Goal: Information Seeking & Learning: Find specific fact

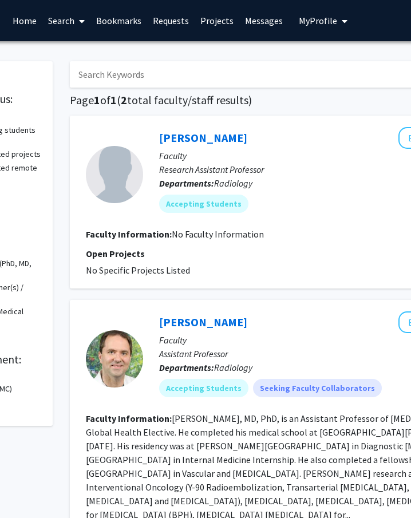
scroll to position [0, 121]
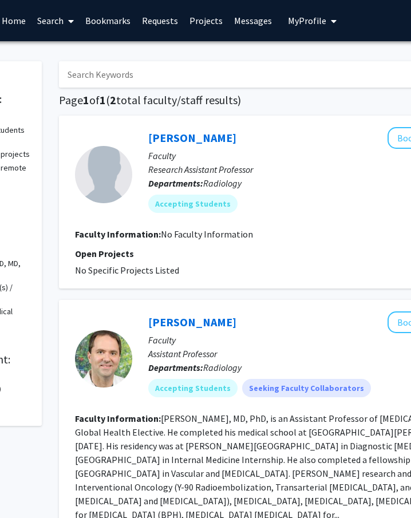
click at [158, 71] on input "Search Keywords" at bounding box center [283, 74] width 449 height 26
type input "[PERSON_NAME]"
radio input "true"
checkbox input "false"
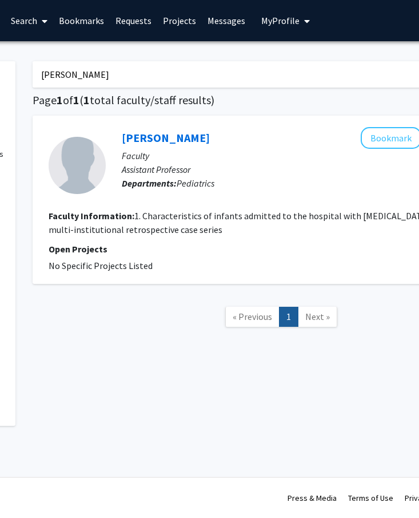
scroll to position [0, 143]
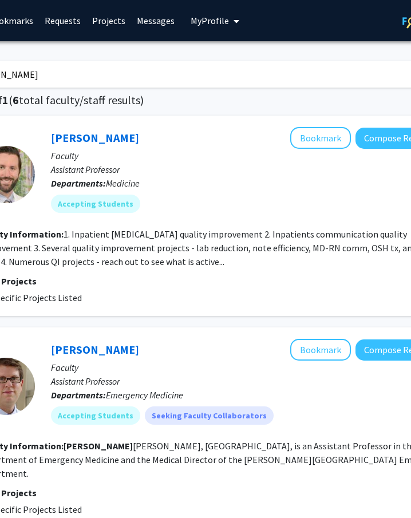
scroll to position [0, 217]
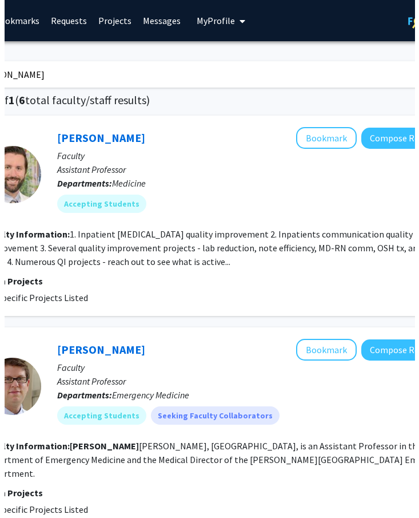
scroll to position [0, 143]
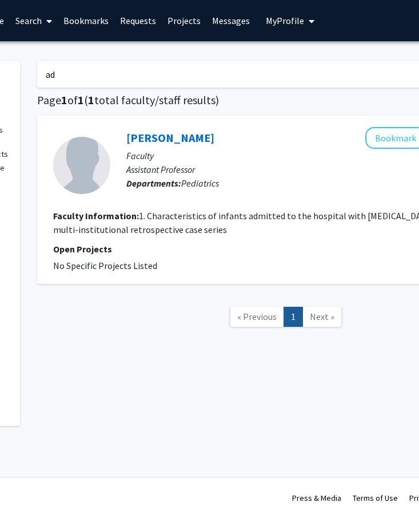
type input "a"
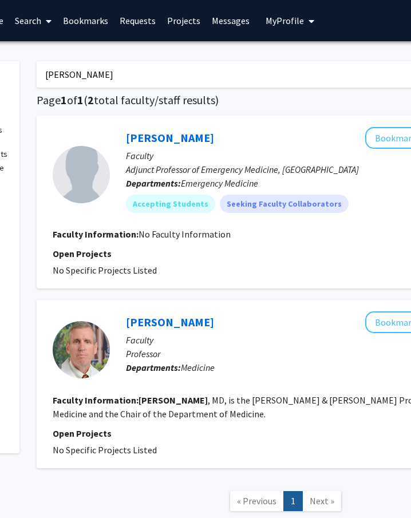
scroll to position [0, 144]
click at [117, 79] on input "[PERSON_NAME]" at bounding box center [260, 74] width 449 height 26
type input "b"
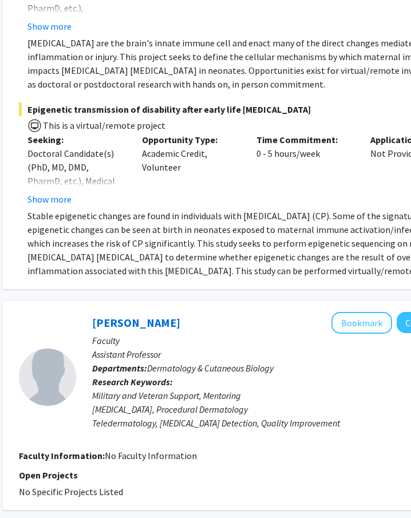
scroll to position [0, 177]
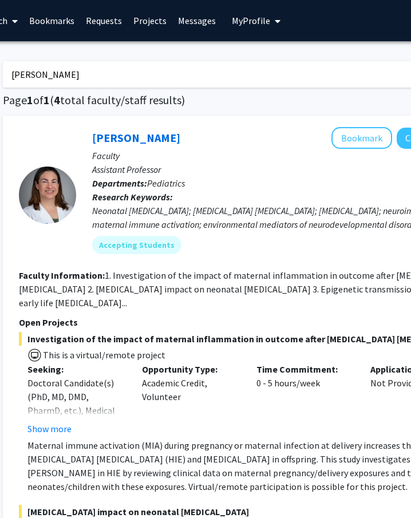
drag, startPoint x: 81, startPoint y: 70, endPoint x: 15, endPoint y: 69, distance: 65.2
click at [15, 69] on input "[PERSON_NAME]" at bounding box center [227, 74] width 449 height 26
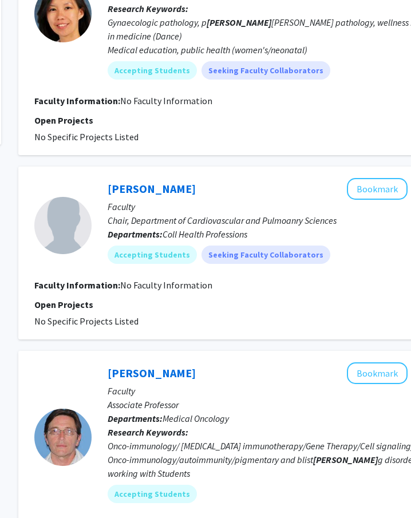
scroll to position [0, 162]
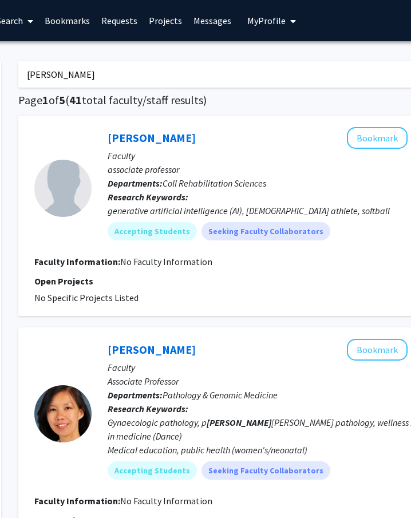
drag, startPoint x: 74, startPoint y: 77, endPoint x: 22, endPoint y: 74, distance: 52.7
click at [22, 74] on input "[PERSON_NAME]" at bounding box center [242, 74] width 449 height 26
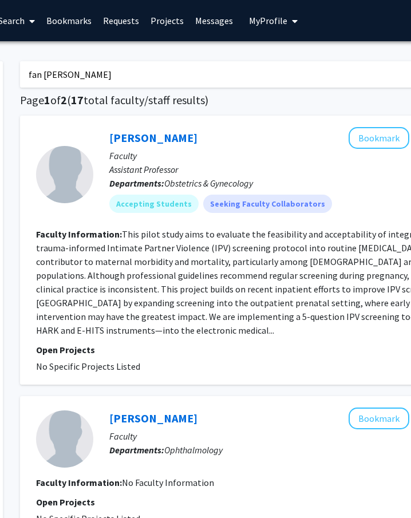
scroll to position [0, 159]
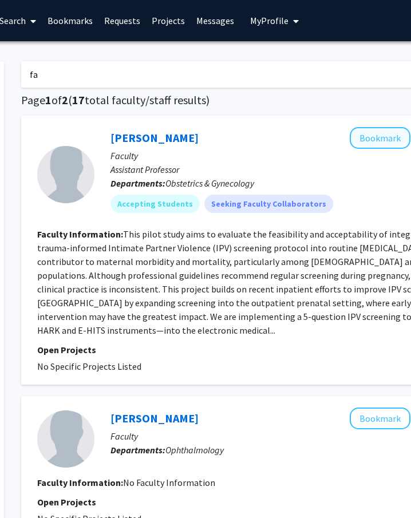
type input "f"
type input "[PERSON_NAME]"
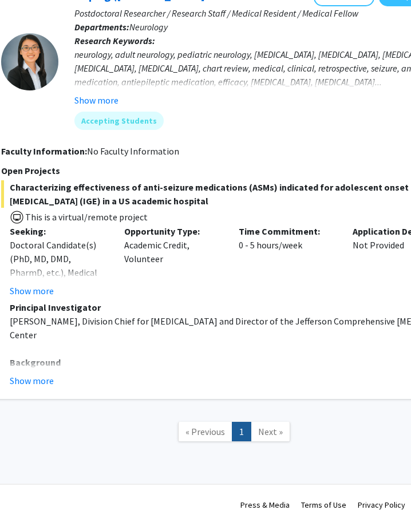
scroll to position [141, 195]
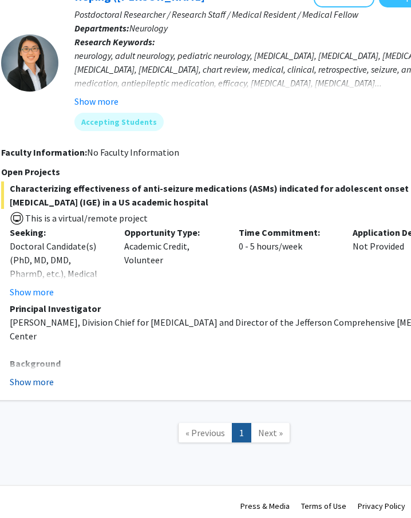
click at [34, 382] on button "Show more" at bounding box center [32, 382] width 44 height 14
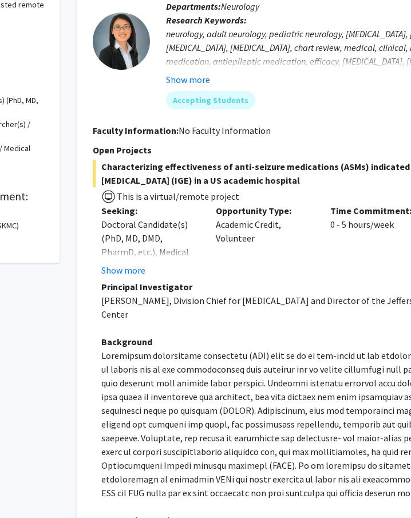
scroll to position [0, 104]
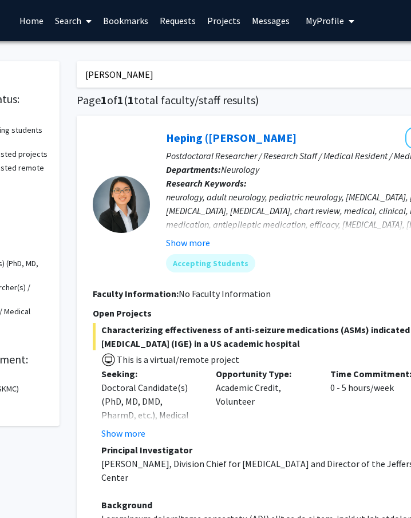
drag, startPoint x: 142, startPoint y: 76, endPoint x: 82, endPoint y: 73, distance: 60.7
click at [82, 73] on input "[PERSON_NAME]" at bounding box center [301, 74] width 449 height 26
type input "k"
type input "hristelina"
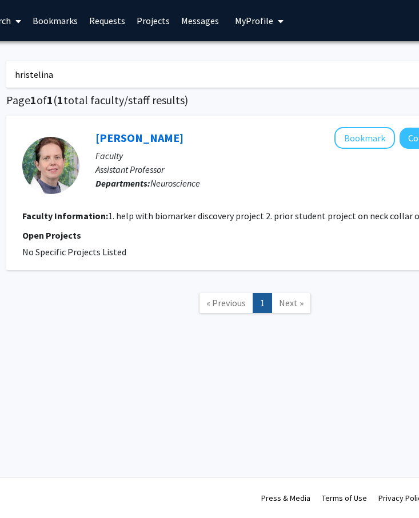
scroll to position [0, 172]
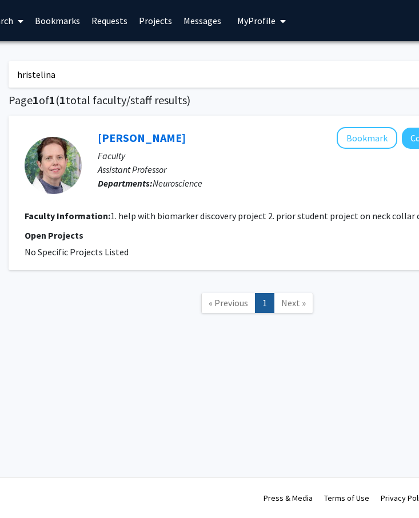
drag, startPoint x: 59, startPoint y: 73, endPoint x: 15, endPoint y: 72, distance: 44.1
click at [15, 72] on input "hristelina" at bounding box center [233, 74] width 449 height 26
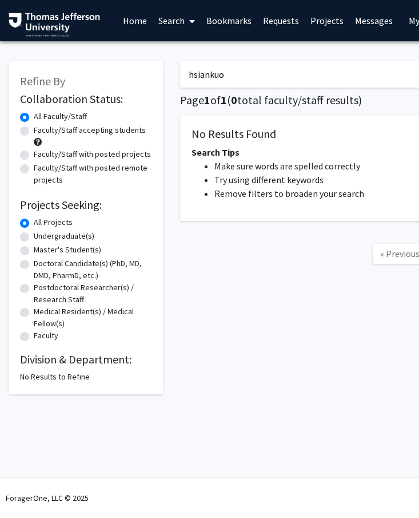
click at [208, 73] on input "hsiankuo" at bounding box center [404, 74] width 449 height 26
type input "hsiangkuo"
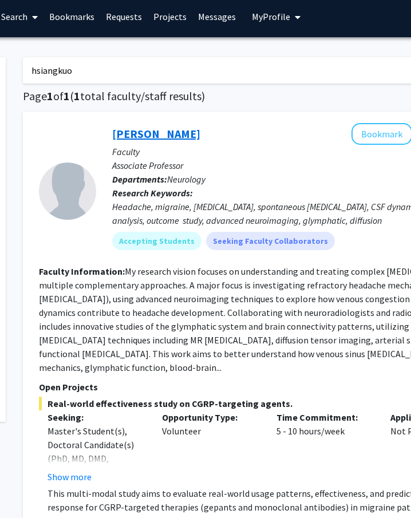
scroll to position [0, 157]
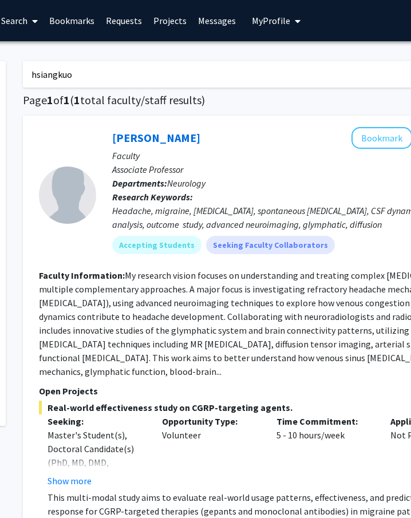
drag, startPoint x: 76, startPoint y: 74, endPoint x: 26, endPoint y: 72, distance: 49.8
click at [26, 72] on input "hsiangkuo" at bounding box center [247, 74] width 449 height 26
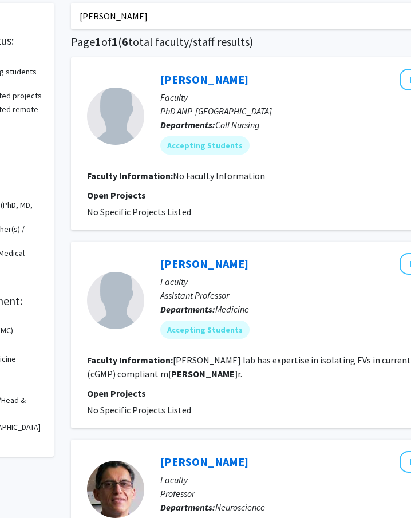
scroll to position [0, 109]
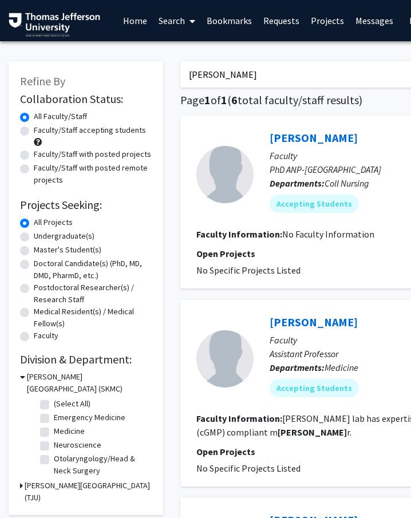
drag, startPoint x: 280, startPoint y: 74, endPoint x: 207, endPoint y: 72, distance: 73.3
click at [207, 72] on input "[PERSON_NAME]" at bounding box center [404, 74] width 449 height 26
type input "j"
type input "[PERSON_NAME]"
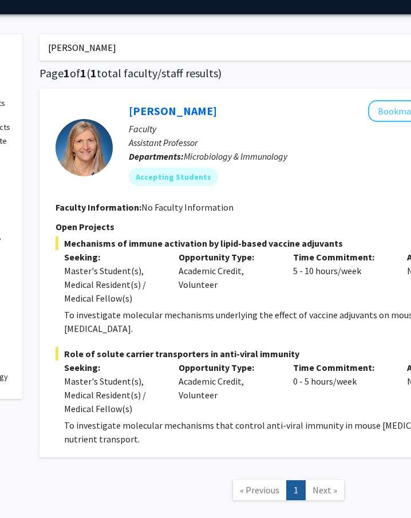
scroll to position [0, 141]
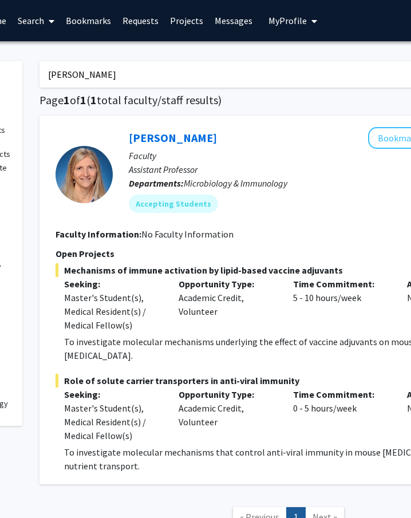
drag, startPoint x: 112, startPoint y: 76, endPoint x: 47, endPoint y: 72, distance: 64.2
click at [47, 72] on input "[PERSON_NAME]" at bounding box center [263, 74] width 449 height 26
type input "manna"
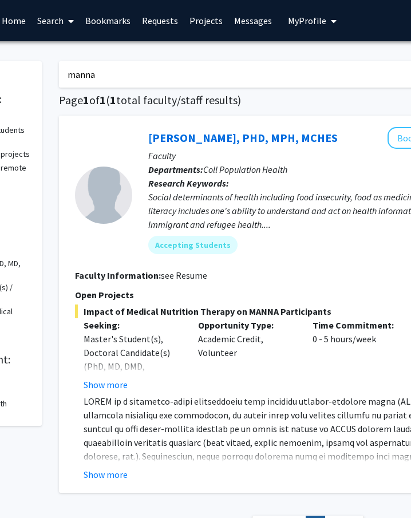
scroll to position [0, 149]
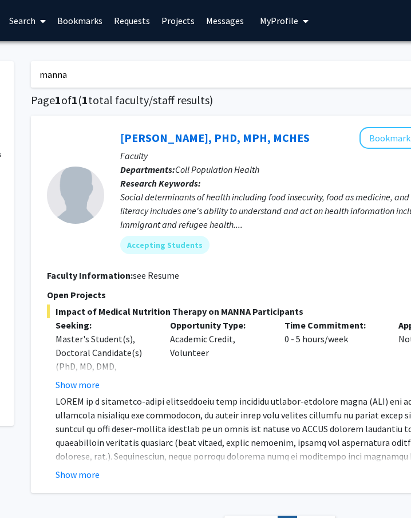
drag, startPoint x: 77, startPoint y: 76, endPoint x: 27, endPoint y: 73, distance: 49.8
click at [27, 73] on div "manna Search Page 1 of 1 ( 1 total faculty/staff results) [PERSON_NAME], PHD, M…" at bounding box center [279, 304] width 515 height 509
type input "[PERSON_NAME]"
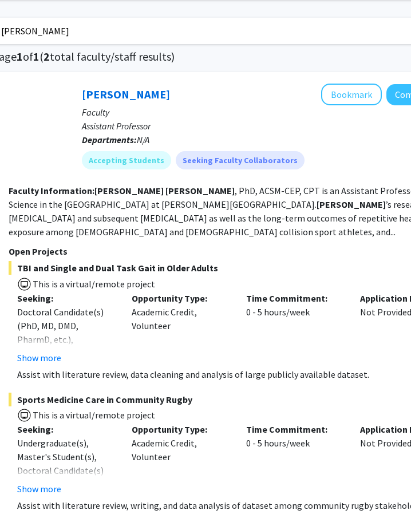
scroll to position [2, 188]
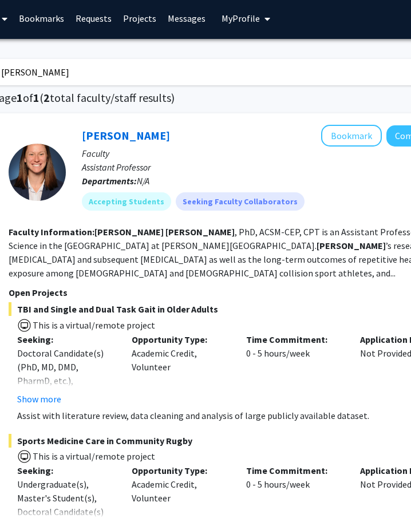
drag, startPoint x: 68, startPoint y: 72, endPoint x: 2, endPoint y: 72, distance: 66.4
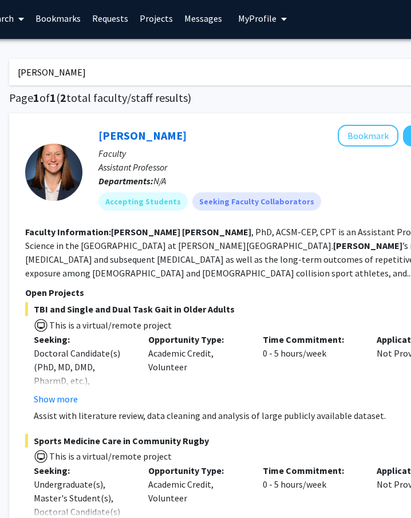
type input "[PERSON_NAME]"
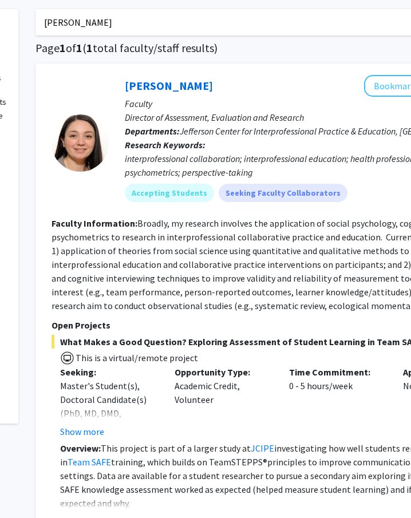
scroll to position [0, 145]
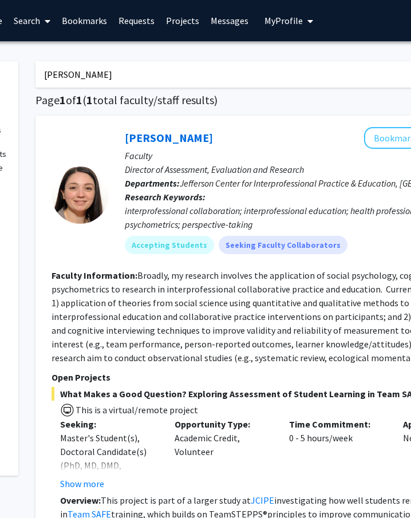
drag, startPoint x: 105, startPoint y: 73, endPoint x: 25, endPoint y: 73, distance: 80.1
click at [25, 73] on div "Refine By Collaboration Status: Collaboration Status All Faculty/Staff Collabor…" at bounding box center [198, 354] width 687 height 608
type input "[PERSON_NAME]"
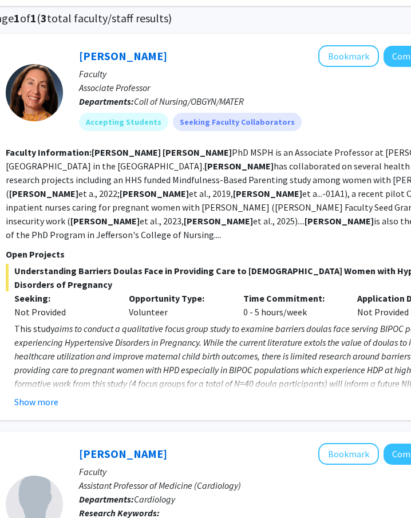
scroll to position [82, 191]
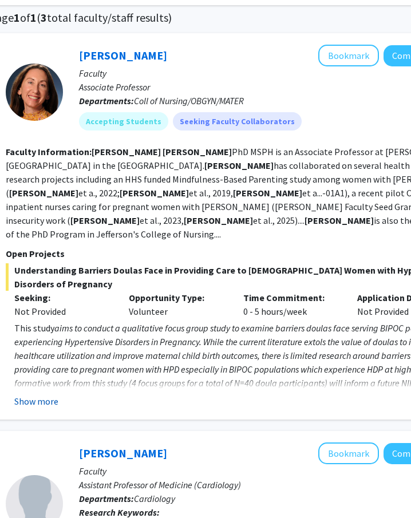
click at [46, 394] on button "Show more" at bounding box center [36, 401] width 44 height 14
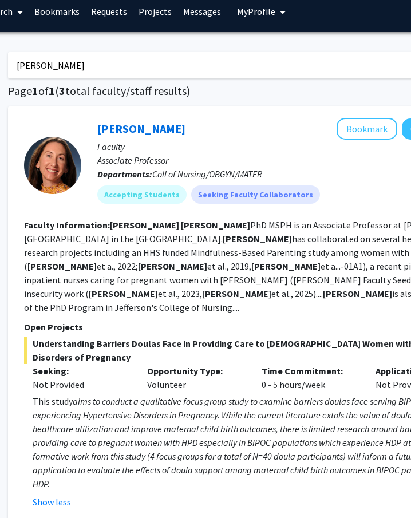
scroll to position [0, 172]
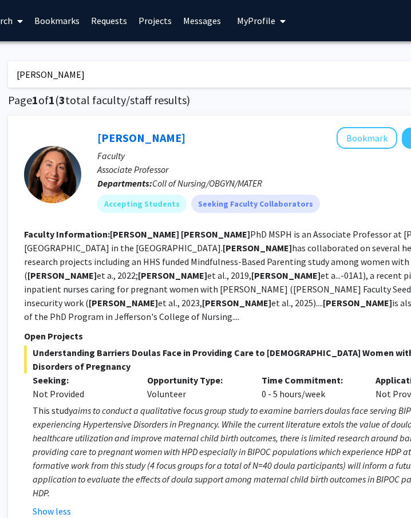
drag, startPoint x: 92, startPoint y: 80, endPoint x: 18, endPoint y: 77, distance: 74.5
click at [18, 77] on input "[PERSON_NAME]" at bounding box center [232, 74] width 449 height 26
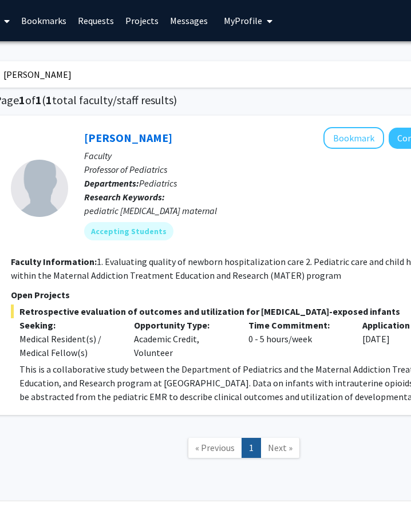
scroll to position [0, 142]
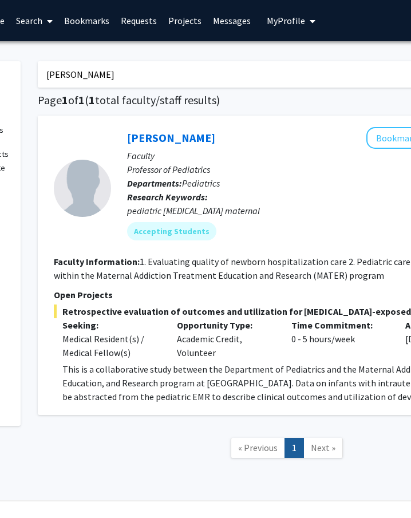
drag, startPoint x: 93, startPoint y: 73, endPoint x: 50, endPoint y: 72, distance: 42.9
click at [50, 72] on input "[PERSON_NAME]" at bounding box center [262, 74] width 449 height 26
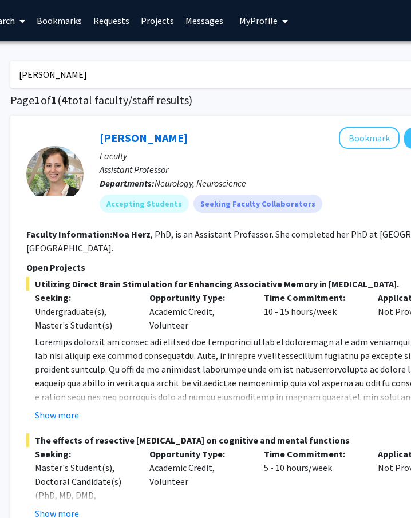
scroll to position [0, 172]
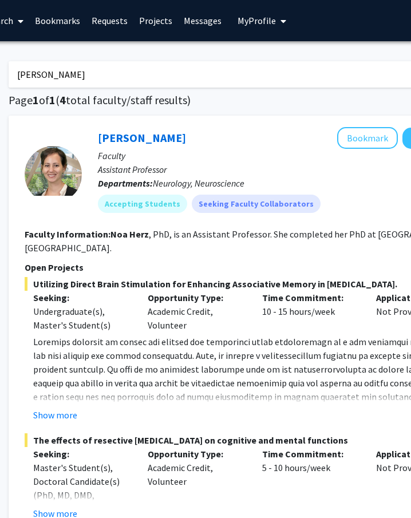
drag, startPoint x: 54, startPoint y: 73, endPoint x: 23, endPoint y: 72, distance: 30.3
click at [23, 72] on input "[PERSON_NAME]" at bounding box center [233, 74] width 449 height 26
type input "n"
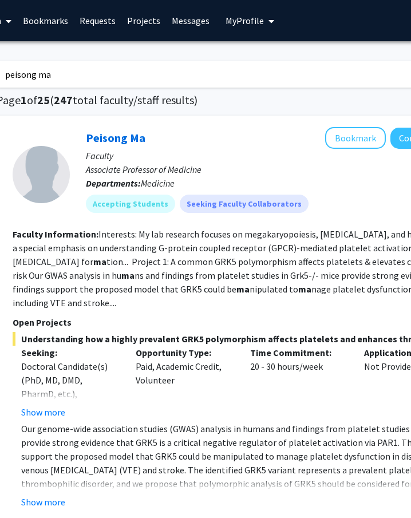
scroll to position [0, 184]
type input "p"
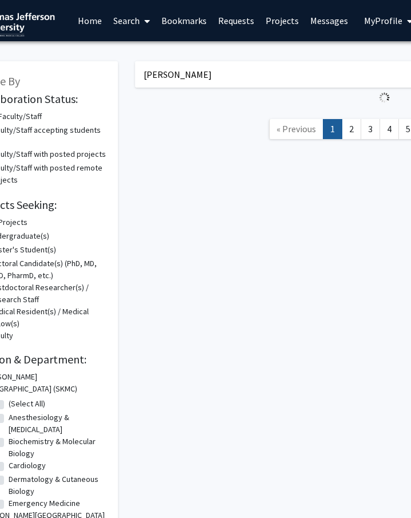
scroll to position [0, 102]
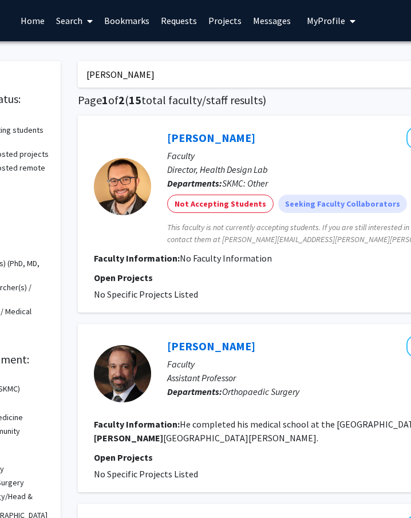
drag, startPoint x: 152, startPoint y: 76, endPoint x: 89, endPoint y: 76, distance: 63.5
click at [89, 76] on input "[PERSON_NAME]" at bounding box center [302, 74] width 449 height 26
click at [92, 73] on input "[PERSON_NAME]" at bounding box center [302, 74] width 449 height 26
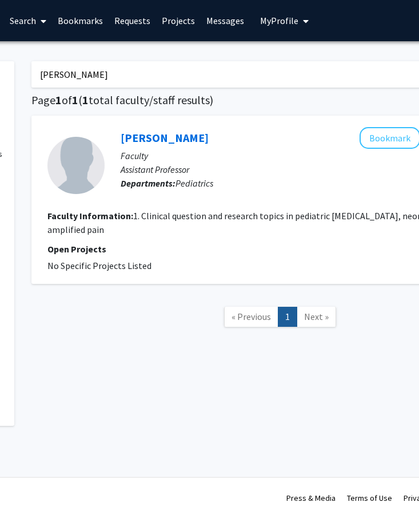
scroll to position [0, 121]
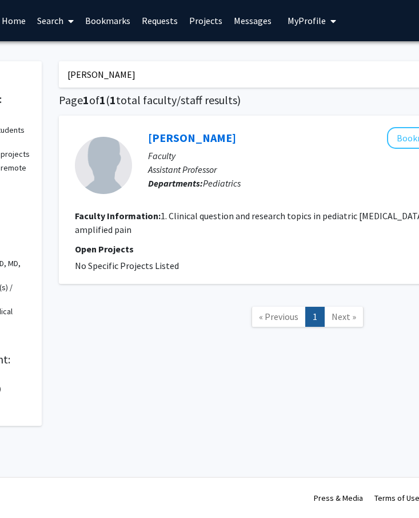
drag, startPoint x: 121, startPoint y: 76, endPoint x: 74, endPoint y: 76, distance: 46.3
click at [75, 76] on input "[PERSON_NAME]" at bounding box center [283, 74] width 449 height 26
type input "[PERSON_NAME]"
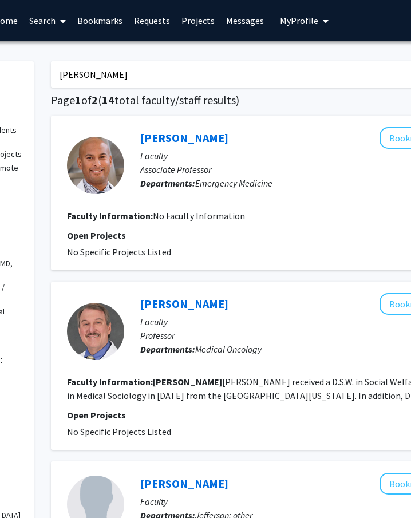
scroll to position [0, 130]
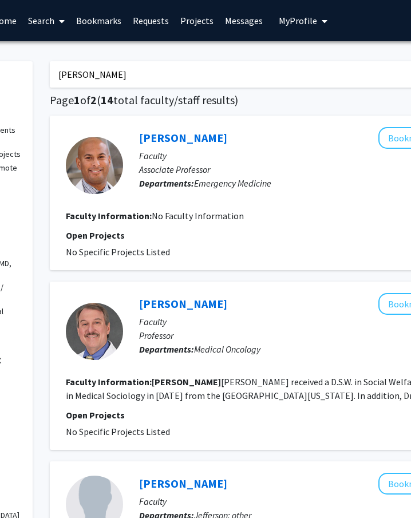
drag, startPoint x: 102, startPoint y: 73, endPoint x: 35, endPoint y: 67, distance: 66.6
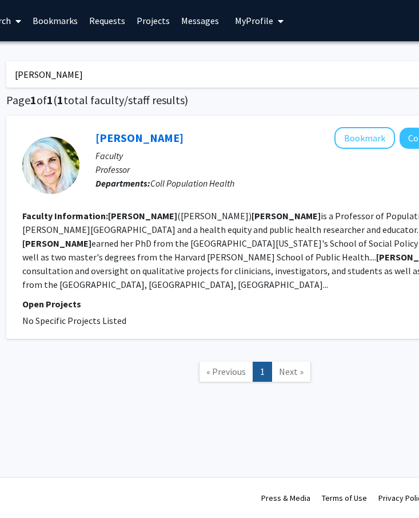
scroll to position [0, 177]
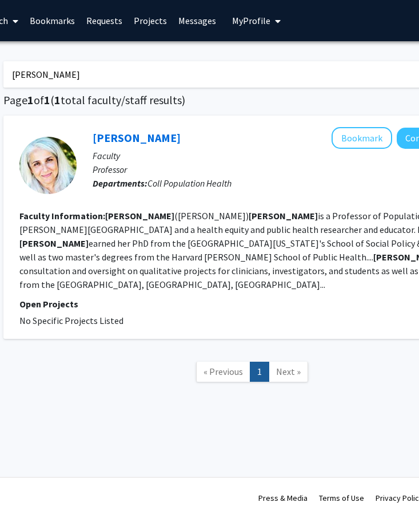
drag, startPoint x: 76, startPoint y: 75, endPoint x: 14, endPoint y: 75, distance: 61.2
click at [15, 75] on input "[PERSON_NAME]" at bounding box center [227, 74] width 449 height 26
type input "[PERSON_NAME]"
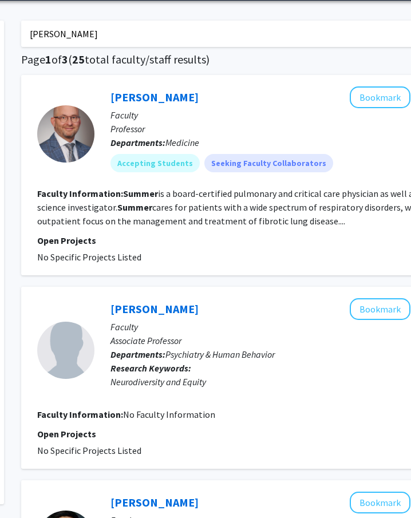
scroll to position [41, 158]
drag, startPoint x: 85, startPoint y: 35, endPoint x: 27, endPoint y: 35, distance: 57.2
click at [28, 35] on input "[PERSON_NAME]" at bounding box center [246, 34] width 449 height 26
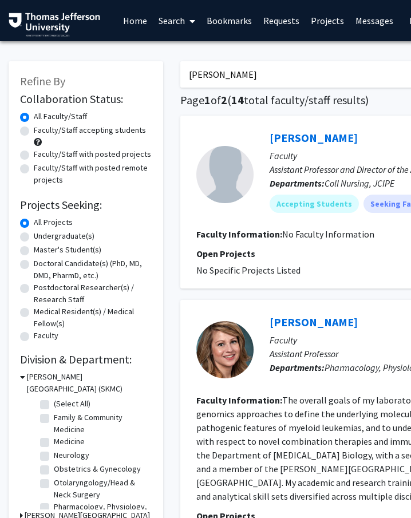
click at [225, 77] on input "[PERSON_NAME]" at bounding box center [404, 74] width 449 height 26
type input "[PERSON_NAME]"
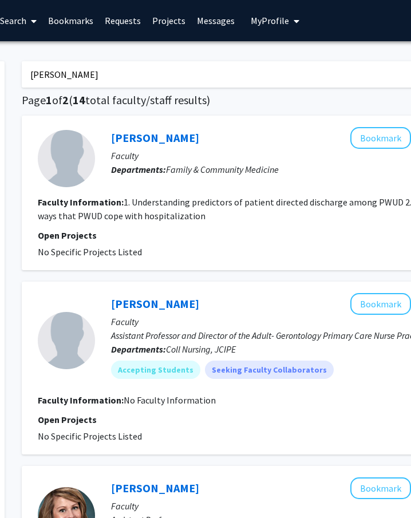
scroll to position [0, 150]
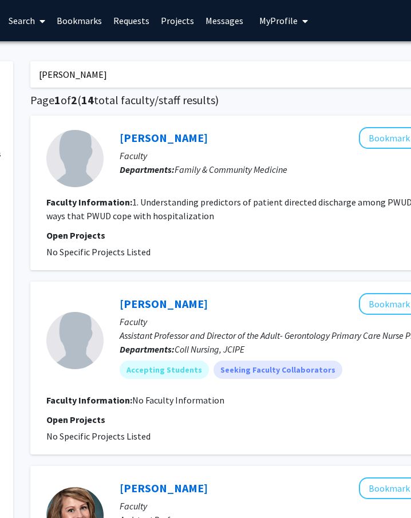
drag, startPoint x: 106, startPoint y: 72, endPoint x: 33, endPoint y: 69, distance: 73.8
click at [33, 69] on input "[PERSON_NAME]" at bounding box center [254, 74] width 449 height 26
type input "[PERSON_NAME]"
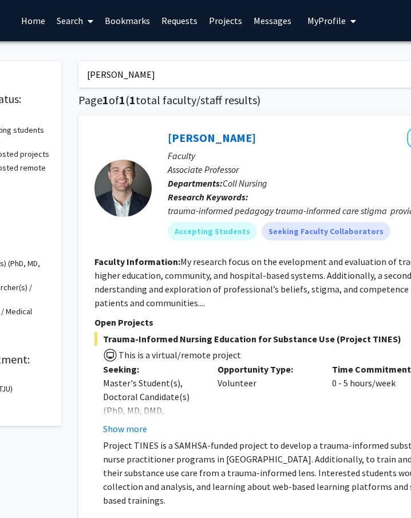
scroll to position [0, 184]
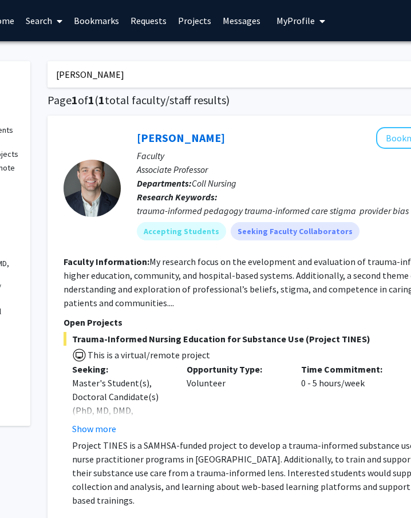
drag, startPoint x: 79, startPoint y: 73, endPoint x: 1, endPoint y: 70, distance: 77.9
click at [1, 70] on div "Refine By Collaboration Status: Collaboration Status All Faculty/Staff Collabor…" at bounding box center [210, 419] width 687 height 739
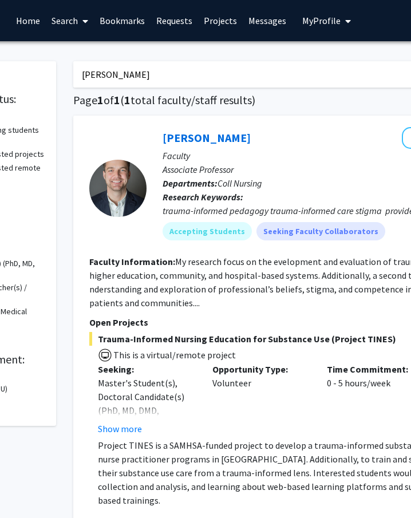
type input "[PERSON_NAME]"
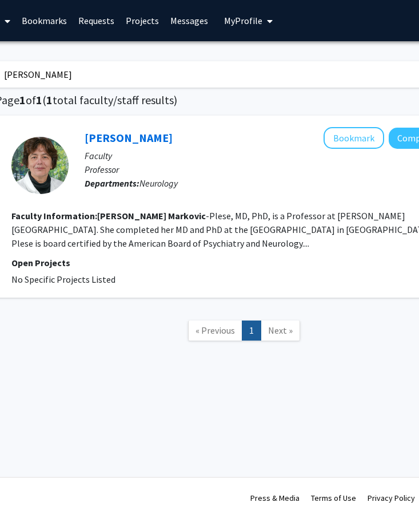
scroll to position [0, 182]
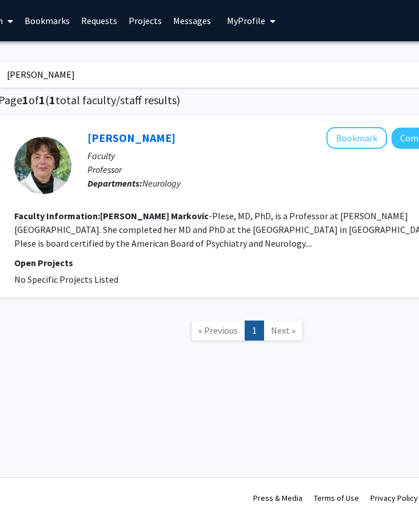
click at [64, 74] on input "[PERSON_NAME]" at bounding box center [222, 74] width 449 height 26
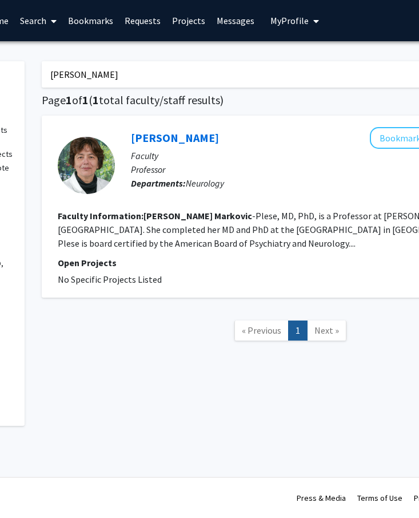
drag, startPoint x: 64, startPoint y: 74, endPoint x: 0, endPoint y: 73, distance: 63.5
click at [0, 73] on div "Refine By Collaboration Status: Collaboration Status All Faculty/Staff Collabor…" at bounding box center [205, 238] width 687 height 376
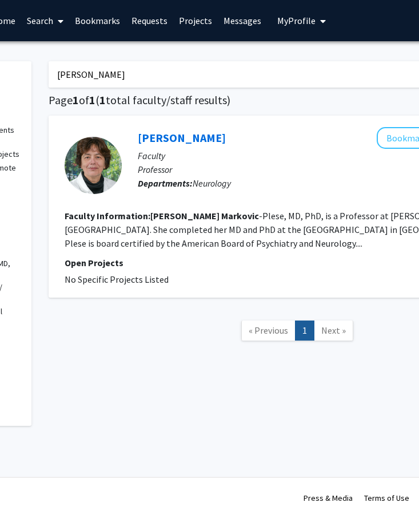
type input "[PERSON_NAME]"
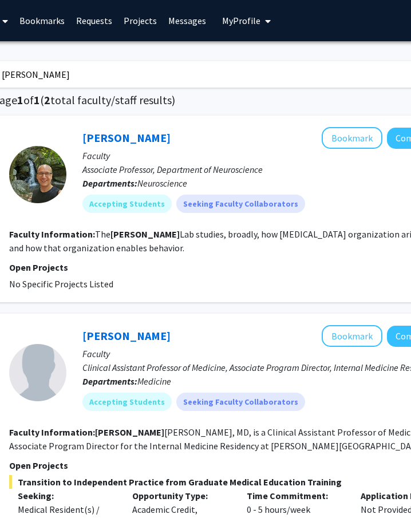
scroll to position [0, 189]
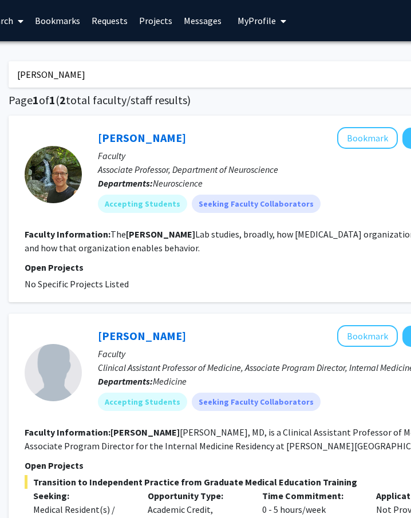
drag, startPoint x: 62, startPoint y: 76, endPoint x: 0, endPoint y: 73, distance: 61.8
click at [0, 73] on div "Refine By Collaboration Status: Collaboration Status All Faculty/Staff Collabor…" at bounding box center [171, 406] width 687 height 712
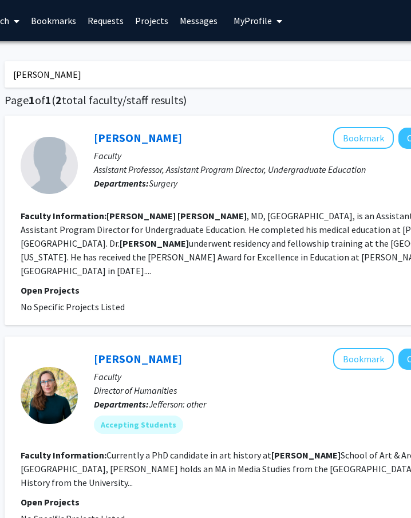
scroll to position [0, 138]
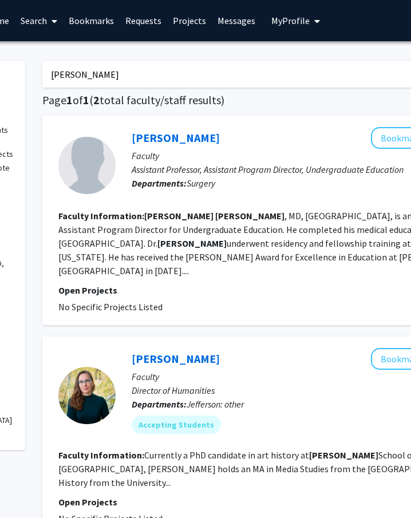
drag, startPoint x: 106, startPoint y: 74, endPoint x: 58, endPoint y: 73, distance: 47.5
click at [58, 73] on input "[PERSON_NAME]" at bounding box center [266, 74] width 449 height 26
type input "tyvitali [PERSON_NAME]"
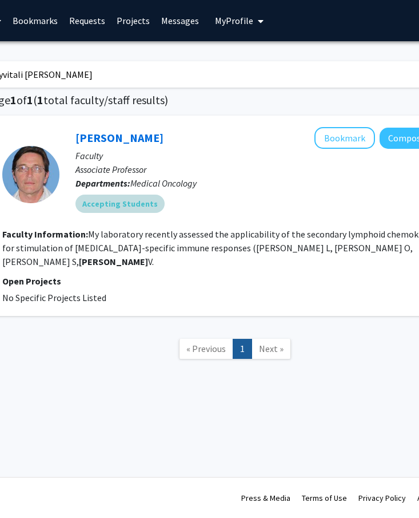
scroll to position [0, 157]
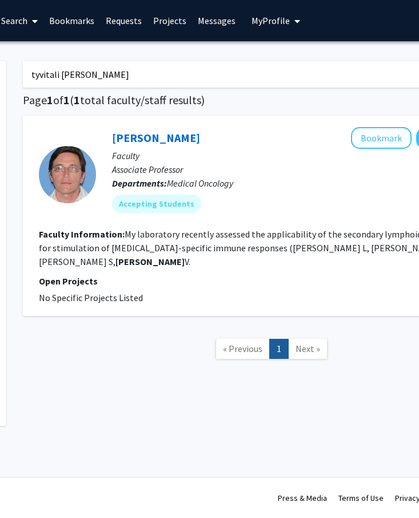
drag, startPoint x: 93, startPoint y: 71, endPoint x: 24, endPoint y: 70, distance: 68.7
click at [24, 70] on input "tyvitali [PERSON_NAME]" at bounding box center [247, 74] width 449 height 26
type input "[PERSON_NAME]"
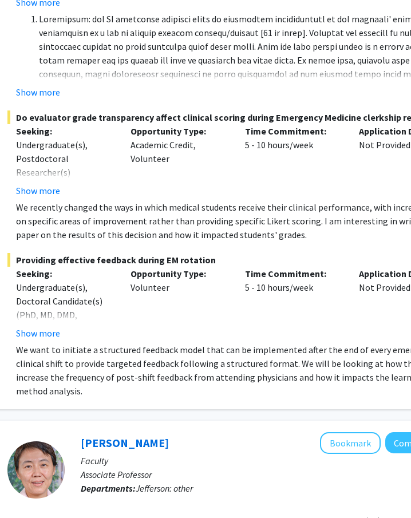
scroll to position [650, 189]
